Goal: Navigation & Orientation: Find specific page/section

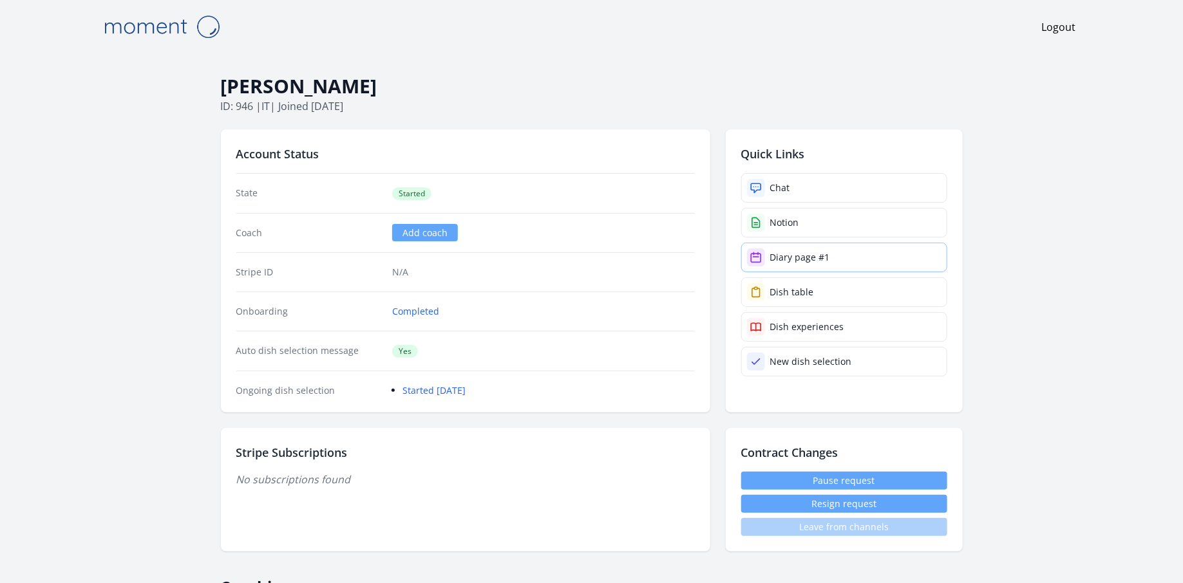
click at [813, 251] on div "Diary page #1" at bounding box center [800, 257] width 60 height 13
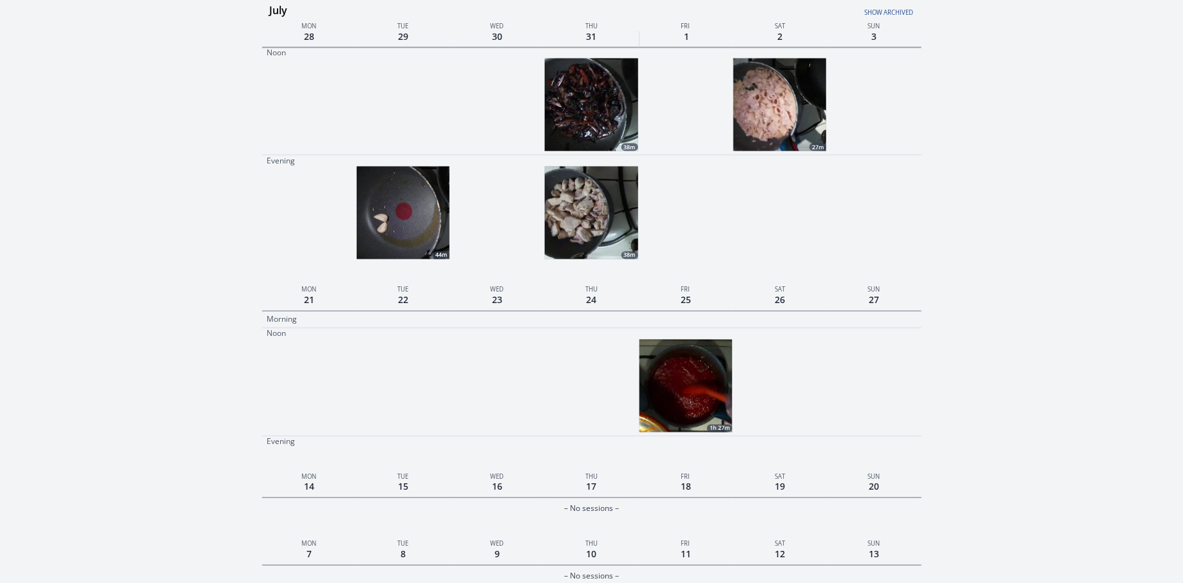
scroll to position [1132, 0]
